Goal: Task Accomplishment & Management: Use online tool/utility

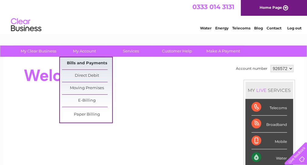
click at [92, 61] on link "Bills and Payments" at bounding box center [87, 63] width 50 height 12
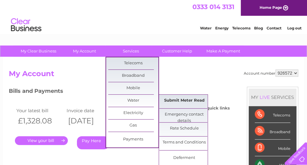
click at [179, 101] on link "Submit Meter Read" at bounding box center [184, 101] width 50 height 12
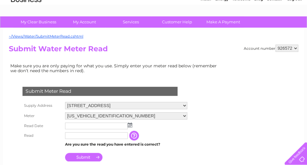
scroll to position [61, 0]
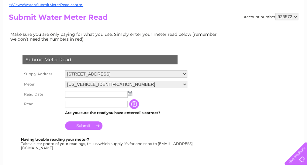
click at [130, 93] on img at bounding box center [130, 93] width 5 height 5
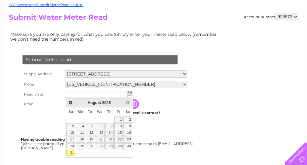
click at [73, 152] on link "31" at bounding box center [70, 153] width 9 height 6
type input "[DATE]"
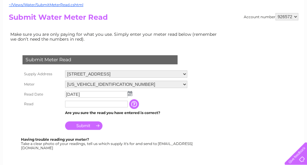
click at [79, 103] on input "text" at bounding box center [96, 104] width 63 height 7
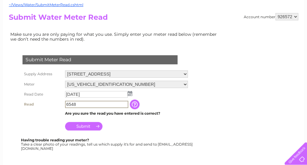
click at [68, 103] on input "6548" at bounding box center [96, 104] width 63 height 7
type input "69548"
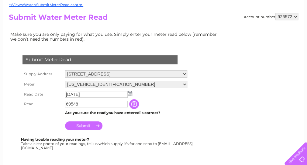
click at [140, 103] on input "button" at bounding box center [134, 104] width 11 height 10
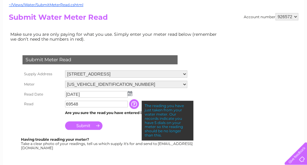
click at [124, 132] on div "Submit Meter Read Supply Address Norrieston Farm, Norrieston Farm, Thornhill, S…" at bounding box center [101, 99] width 185 height 101
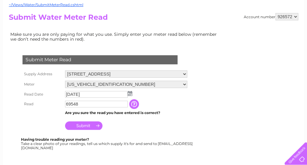
click at [80, 125] on input "Submit" at bounding box center [83, 126] width 37 height 9
